Goal: Information Seeking & Learning: Learn about a topic

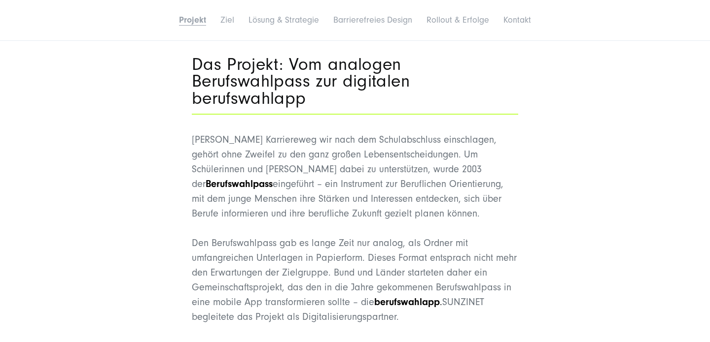
scroll to position [565, 0]
click at [208, 67] on h2 "Das Projekt: Vom analogen Berufswahlpass zur digitalen berufswahlapp" at bounding box center [355, 81] width 326 height 51
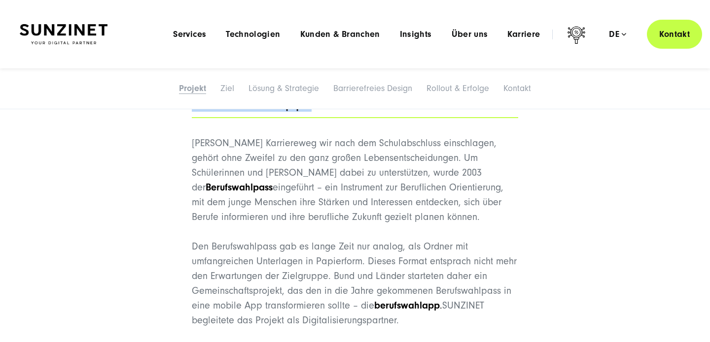
drag, startPoint x: 195, startPoint y: 63, endPoint x: 359, endPoint y: 118, distance: 173.7
click at [359, 118] on div "Das Projekt: Vom analogen Berufswahlpass zur digitalen berufswahlapp [PERSON_NA…" at bounding box center [355, 317] width 326 height 538
copy div "Das Projekt: Vom analogen Berufswahlpass zur digitalen berufswahlapp"
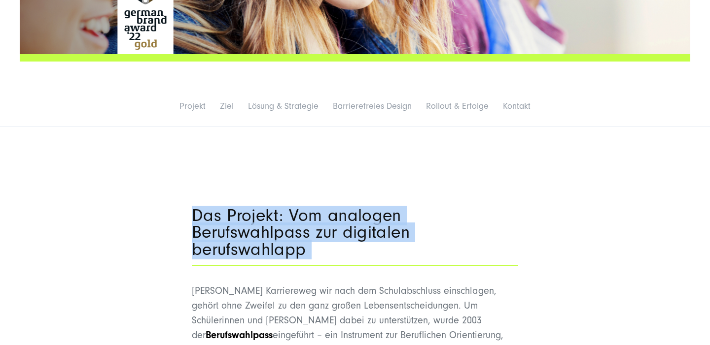
scroll to position [416, 0]
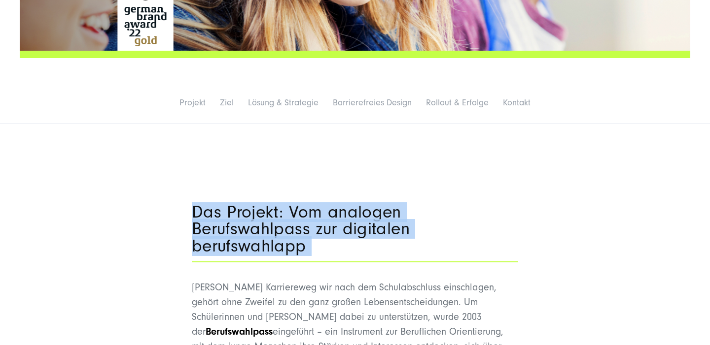
click at [258, 214] on h2 "Das Projekt: Vom analogen Berufswahlpass zur digitalen berufswahlapp" at bounding box center [355, 229] width 326 height 51
drag, startPoint x: 189, startPoint y: 209, endPoint x: 358, endPoint y: 252, distance: 174.8
copy h2 "Das Projekt: Vom analogen Berufswahlpass zur digitalen berufswahlapp"
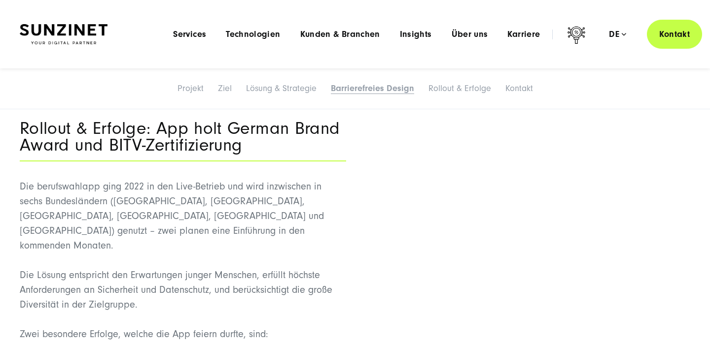
scroll to position [3393, 0]
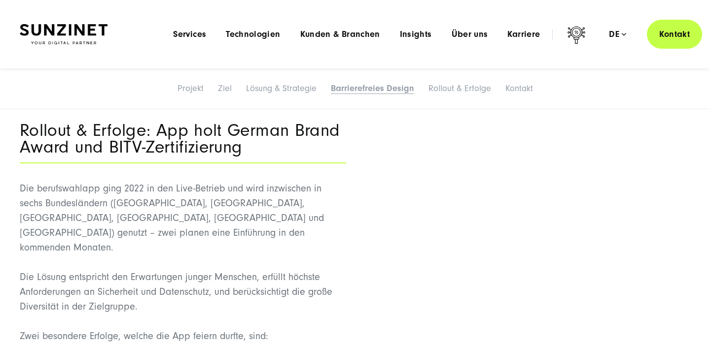
click at [24, 184] on p "Die berufswahlapp ging 2022 in den Live-Betrieb und wird inzwischen in sechs Bu…" at bounding box center [183, 218] width 326 height 74
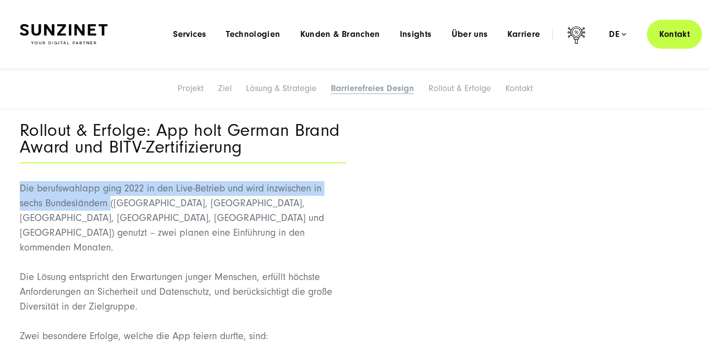
drag, startPoint x: 20, startPoint y: 186, endPoint x: 67, endPoint y: 196, distance: 47.5
click at [85, 203] on p "Die berufswahlapp ging 2022 in den Live-Betrieb und wird inzwischen in sechs Bu…" at bounding box center [183, 218] width 326 height 74
copy p "Die berufswahlapp ging 2022 in den Live-Betrieb und wird inzwischen in sechs Bu…"
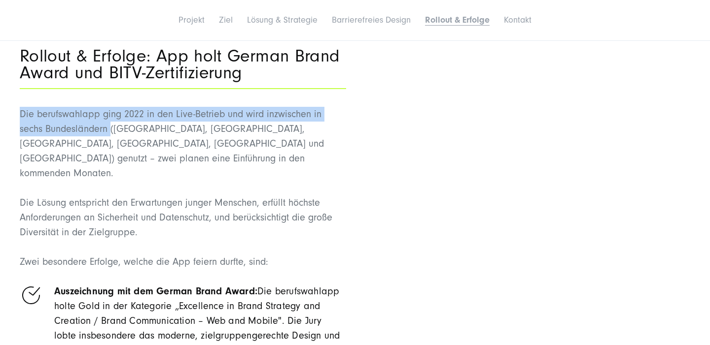
scroll to position [3469, 0]
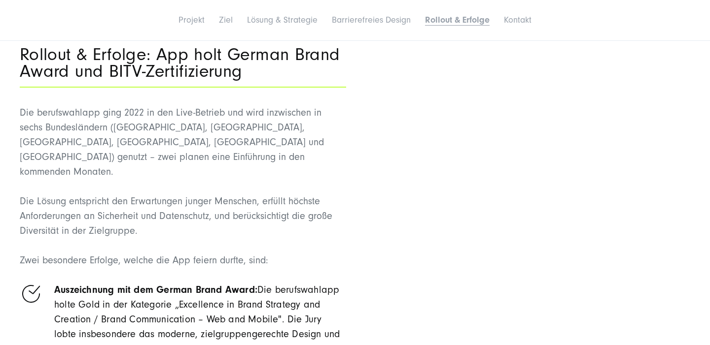
drag, startPoint x: 139, startPoint y: 198, endPoint x: 98, endPoint y: 195, distance: 41.5
click at [139, 198] on p "Die Lösung entspricht den Erwartungen junger Menschen, erfüllt höchste Anforder…" at bounding box center [183, 216] width 326 height 44
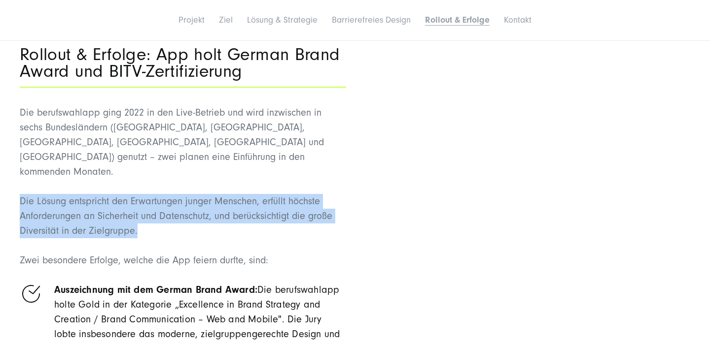
drag, startPoint x: 21, startPoint y: 187, endPoint x: 226, endPoint y: 210, distance: 206.2
click at [231, 210] on p "Die Lösung entspricht den Erwartungen junger Menschen, erfüllt höchste Anforder…" at bounding box center [183, 216] width 326 height 44
copy p "Die Lösung entspricht den Erwartungen junger Menschen, erfüllt höchste Anforder…"
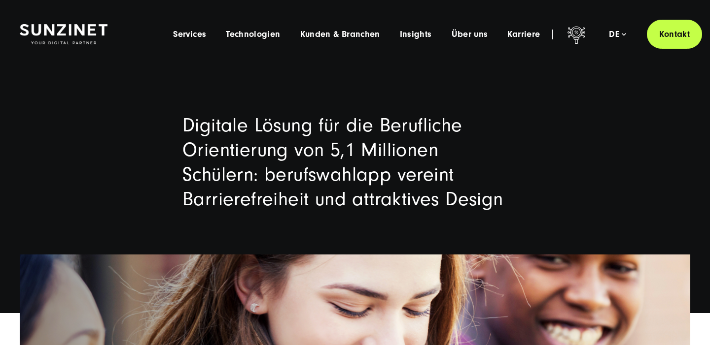
scroll to position [0, 0]
